Goal: Information Seeking & Learning: Learn about a topic

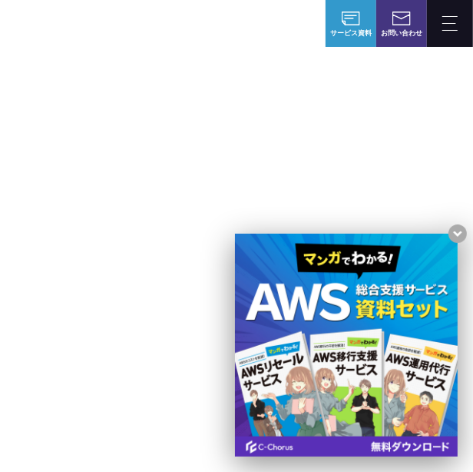
click at [174, 188] on p "AWSの導入からコスト削減、 構成・運用の最適化からデータ活用まで 規模や業種業態を問わない マネージドサービスで" at bounding box center [237, 194] width 400 height 136
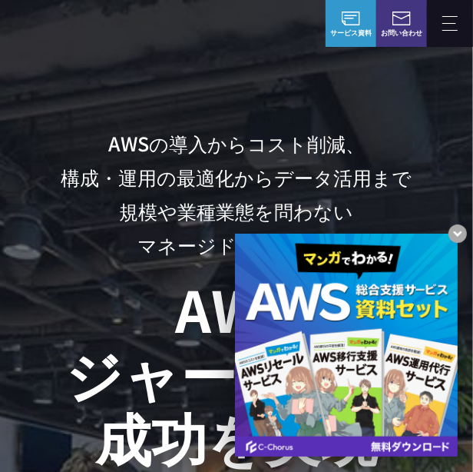
click at [169, 165] on p "AWSの導入からコスト削減、 構成・運用の最適化からデータ活用まで 規模や業種業態を問わない マネージドサービスで" at bounding box center [237, 194] width 400 height 136
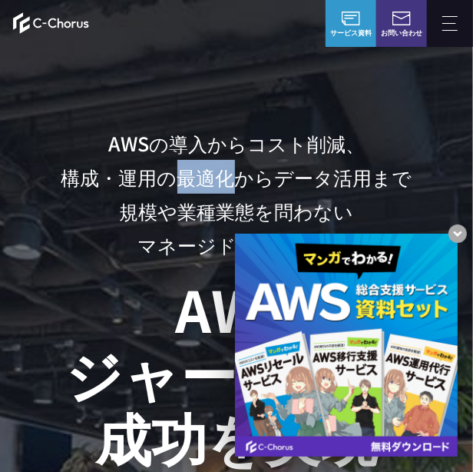
click at [154, 379] on h1 "AWS ジャーニーの 成功を実現" at bounding box center [237, 372] width 400 height 191
click at [217, 29] on header "NHN テコラス AWS総合支援サービス 強み 強み C-Chorusの強み 管理ポータル 開発ロードマップ C-Chorusのサポート 資料を請求する まず…" at bounding box center [236, 23] width 473 height 46
